Goal: Information Seeking & Learning: Learn about a topic

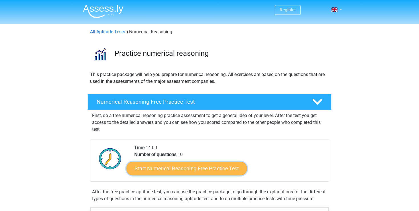
click at [174, 170] on link "Start Numerical Reasoning Free Practice Test" at bounding box center [187, 169] width 121 height 14
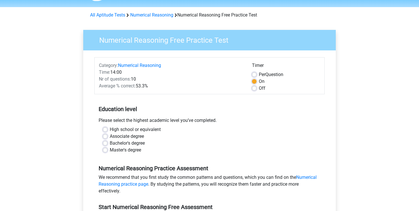
scroll to position [17, 0]
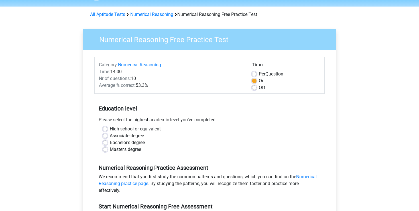
click at [110, 150] on label "Master's degree" at bounding box center [125, 149] width 31 height 7
click at [105, 150] on input "Master's degree" at bounding box center [105, 149] width 5 height 6
radio input "true"
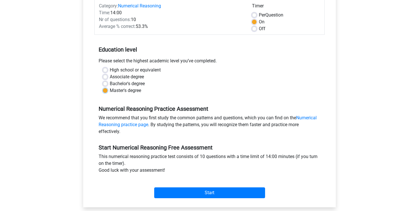
scroll to position [79, 0]
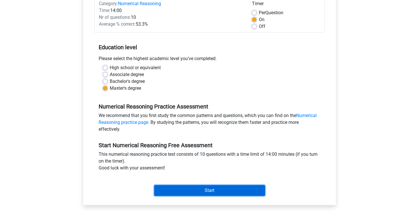
click at [178, 189] on input "Start" at bounding box center [209, 190] width 111 height 11
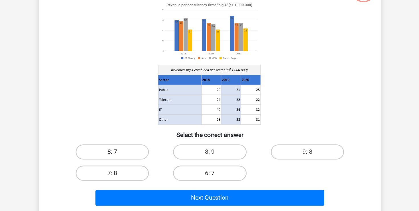
click at [141, 167] on label "8: 7" at bounding box center [136, 166] width 55 height 11
click at [140, 167] on input "8: 7" at bounding box center [138, 169] width 4 height 4
radio input "true"
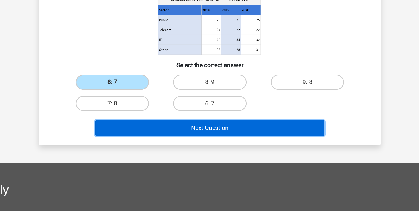
click at [191, 148] on button "Next Question" at bounding box center [209, 149] width 172 height 12
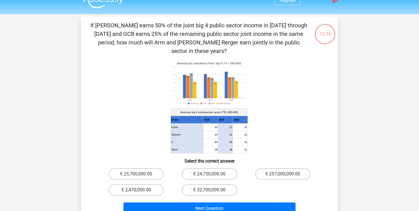
scroll to position [15, 0]
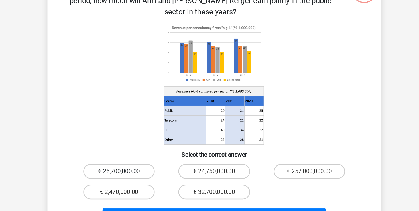
click at [138, 163] on label "€ 25,700,000.00" at bounding box center [136, 168] width 55 height 11
click at [138, 169] on input "€ 25,700,000.00" at bounding box center [138, 171] width 4 height 4
radio input "true"
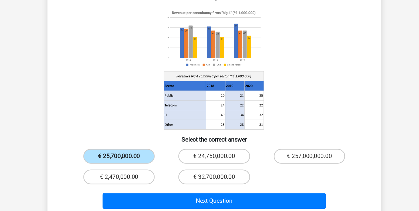
scroll to position [16, 0]
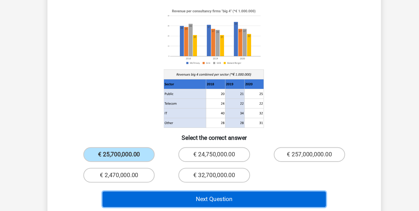
click at [167, 199] on button "Next Question" at bounding box center [209, 202] width 172 height 12
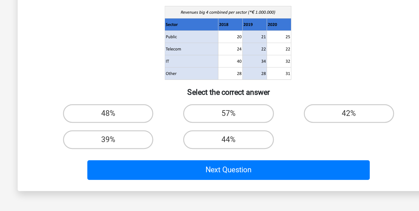
scroll to position [15, 0]
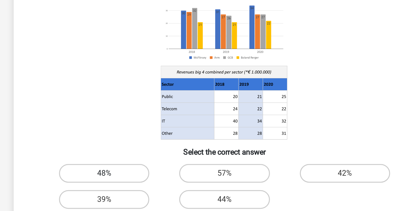
click at [152, 147] on label "48%" at bounding box center [136, 151] width 55 height 11
click at [140, 151] on input "48%" at bounding box center [138, 153] width 4 height 4
radio input "true"
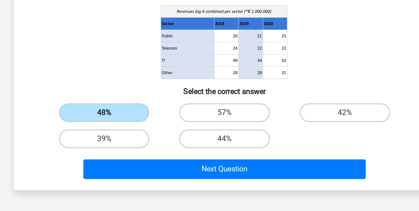
scroll to position [16, 0]
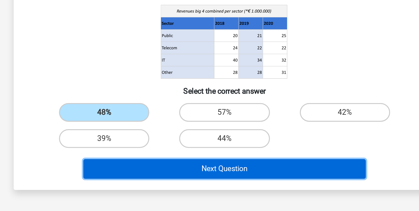
click at [157, 185] on button "Next Question" at bounding box center [209, 185] width 172 height 12
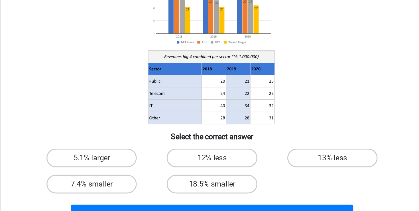
click at [197, 164] on label "18.5% smaller" at bounding box center [209, 166] width 55 height 11
click at [209, 167] on input "18.5% smaller" at bounding box center [211, 169] width 4 height 4
radio input "true"
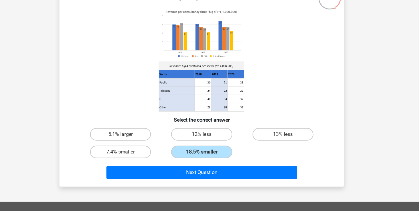
scroll to position [25, 0]
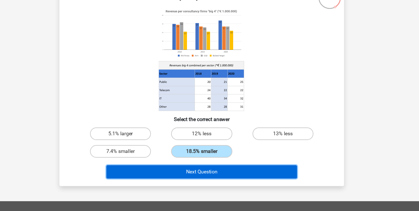
click at [176, 175] on button "Next Question" at bounding box center [209, 176] width 172 height 12
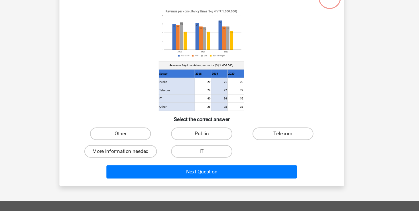
scroll to position [25, 0]
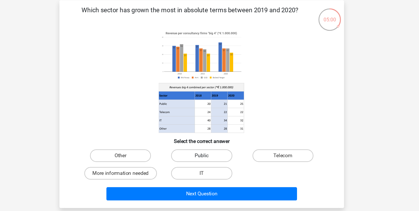
click at [229, 143] on label "Public" at bounding box center [209, 141] width 55 height 11
click at [213, 143] on input "Public" at bounding box center [211, 144] width 4 height 4
radio input "true"
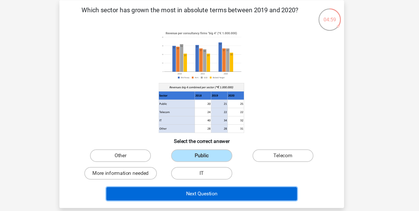
click at [216, 174] on button "Next Question" at bounding box center [209, 176] width 172 height 12
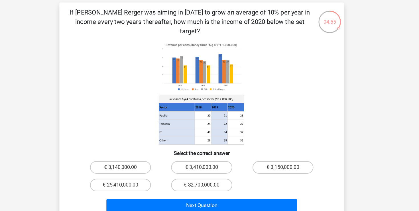
scroll to position [4, 0]
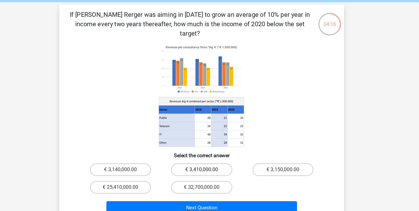
click at [206, 166] on label "€ 3,410,000.00" at bounding box center [209, 171] width 55 height 11
click at [209, 172] on input "€ 3,410,000.00" at bounding box center [211, 174] width 4 height 4
radio input "true"
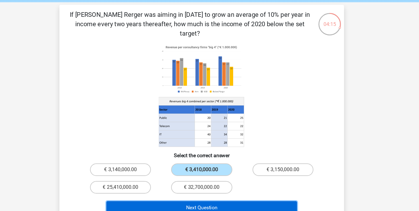
click at [185, 200] on button "Next Question" at bounding box center [209, 206] width 172 height 12
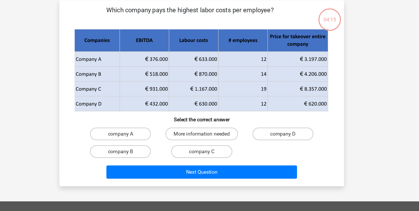
scroll to position [0, 0]
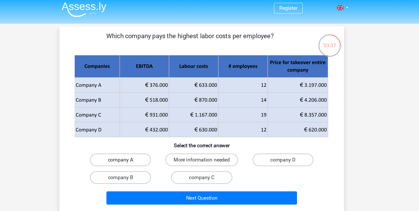
click at [146, 149] on label "company A" at bounding box center [136, 146] width 55 height 11
click at [140, 149] on input "company A" at bounding box center [138, 149] width 4 height 4
radio input "true"
click at [142, 161] on label "company B" at bounding box center [136, 162] width 55 height 11
click at [140, 163] on input "company B" at bounding box center [138, 165] width 4 height 4
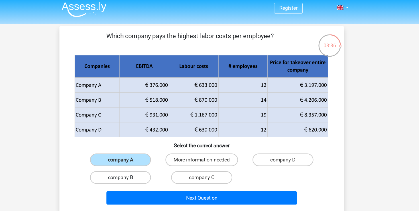
radio input "true"
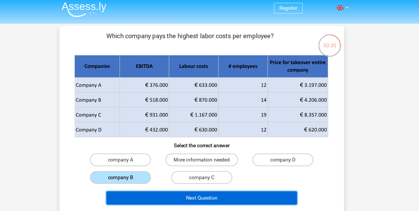
click at [175, 182] on button "Next Question" at bounding box center [209, 182] width 172 height 12
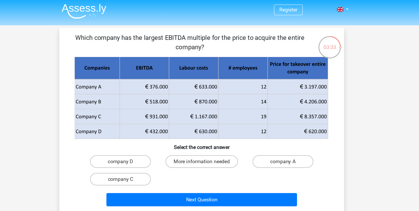
scroll to position [1, 0]
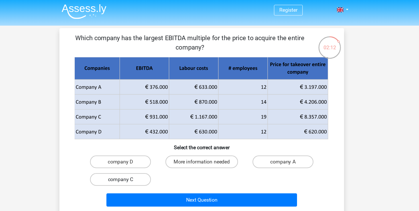
drag, startPoint x: 134, startPoint y: 162, endPoint x: 145, endPoint y: 165, distance: 11.6
click at [134, 162] on label "company C" at bounding box center [136, 161] width 55 height 11
click at [136, 162] on input "company C" at bounding box center [138, 164] width 4 height 4
radio input "true"
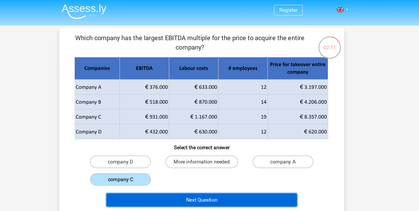
click at [165, 176] on button "Next Question" at bounding box center [209, 181] width 172 height 12
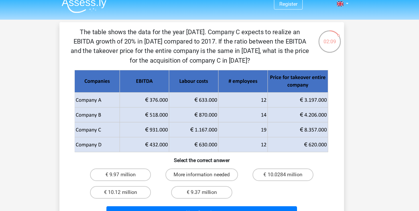
scroll to position [5, 0]
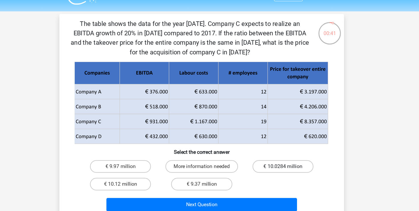
click at [282, 156] on label "€ 10.0284 million" at bounding box center [282, 158] width 55 height 11
click at [283, 159] on input "€ 10.0284 million" at bounding box center [285, 161] width 4 height 4
radio input "true"
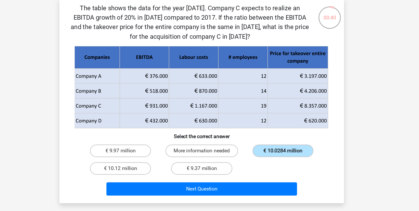
scroll to position [8, 0]
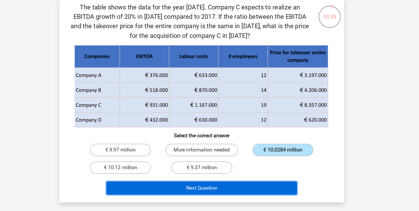
click at [248, 194] on button "Next Question" at bounding box center [209, 190] width 172 height 12
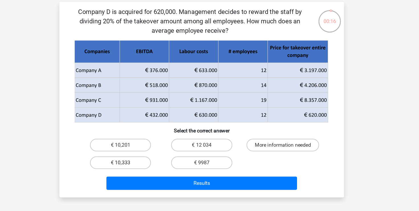
click at [138, 162] on label "€ 10,333" at bounding box center [136, 163] width 55 height 11
click at [138, 163] on input "€ 10,333" at bounding box center [138, 165] width 4 height 4
radio input "true"
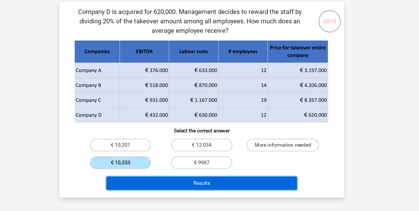
click at [164, 183] on button "Results" at bounding box center [209, 182] width 172 height 12
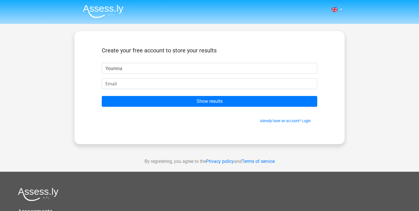
type input "Youmna"
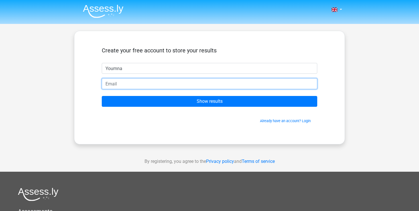
click at [124, 83] on input "email" at bounding box center [209, 83] width 215 height 11
type input "youmnabboud@gmail.com"
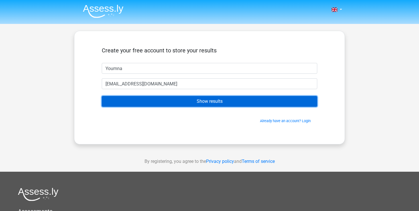
click at [147, 102] on input "Show results" at bounding box center [209, 101] width 215 height 11
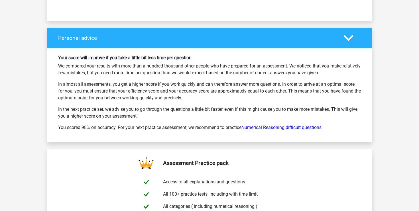
scroll to position [821, 0]
